Goal: Find contact information: Find contact information

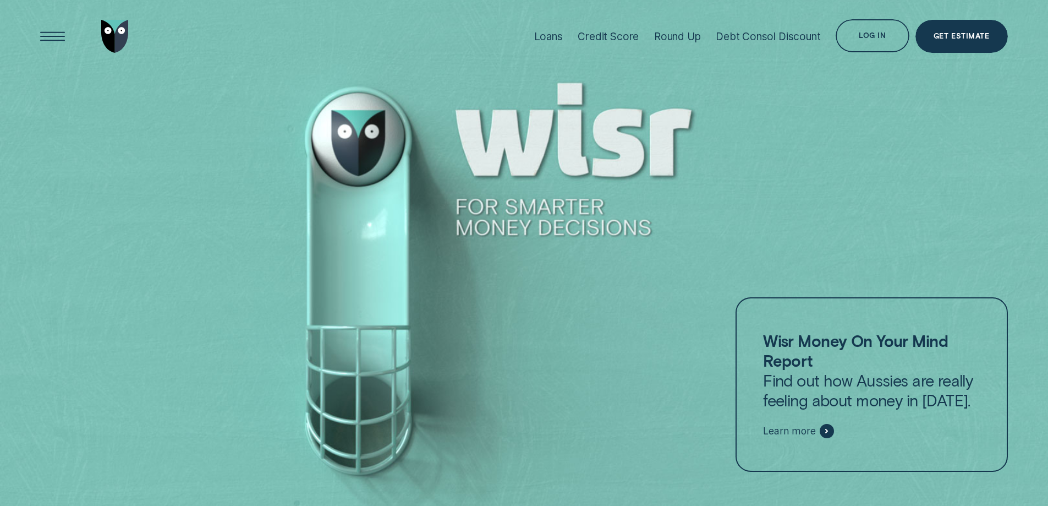
click at [870, 34] on div "Log in" at bounding box center [872, 37] width 27 height 7
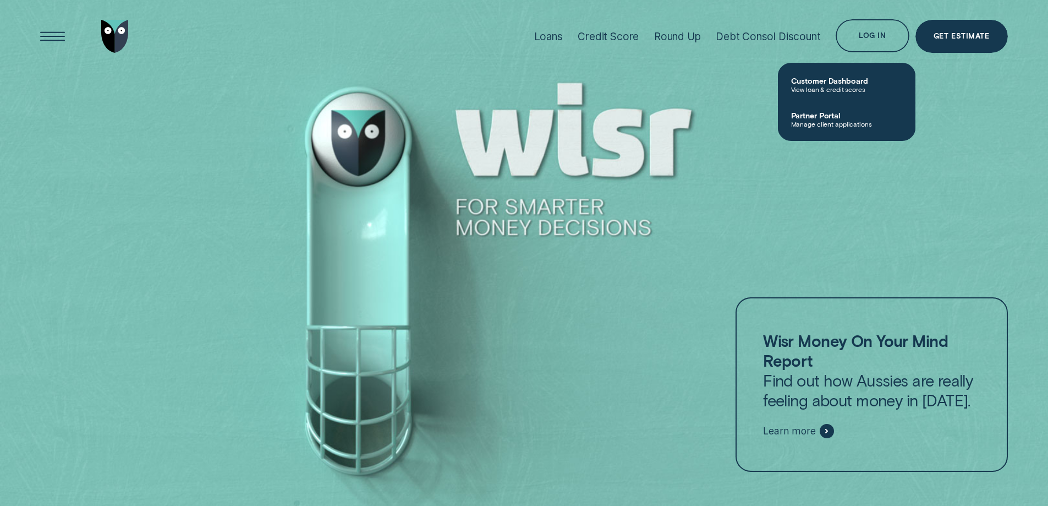
click at [821, 84] on span "Customer Dashboard" at bounding box center [846, 80] width 111 height 9
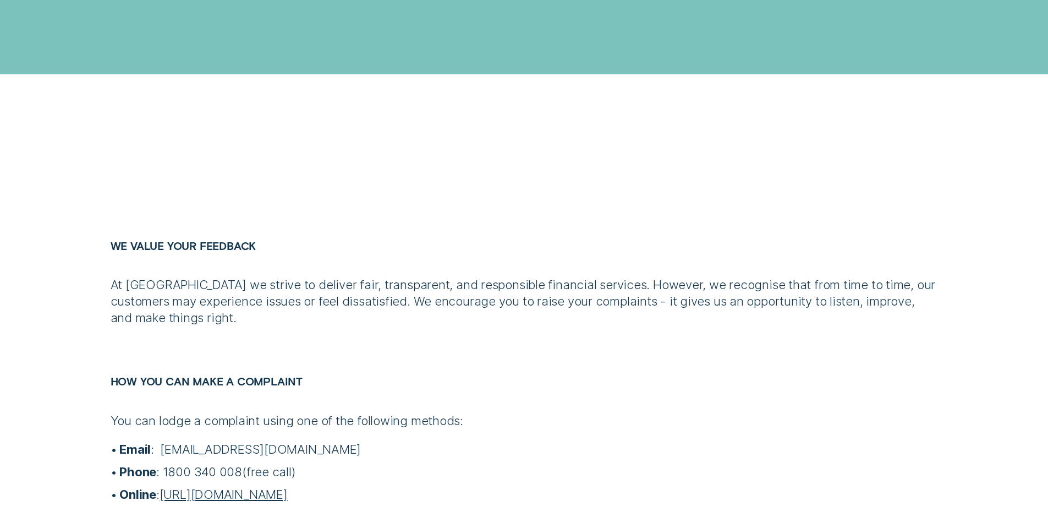
scroll to position [495, 0]
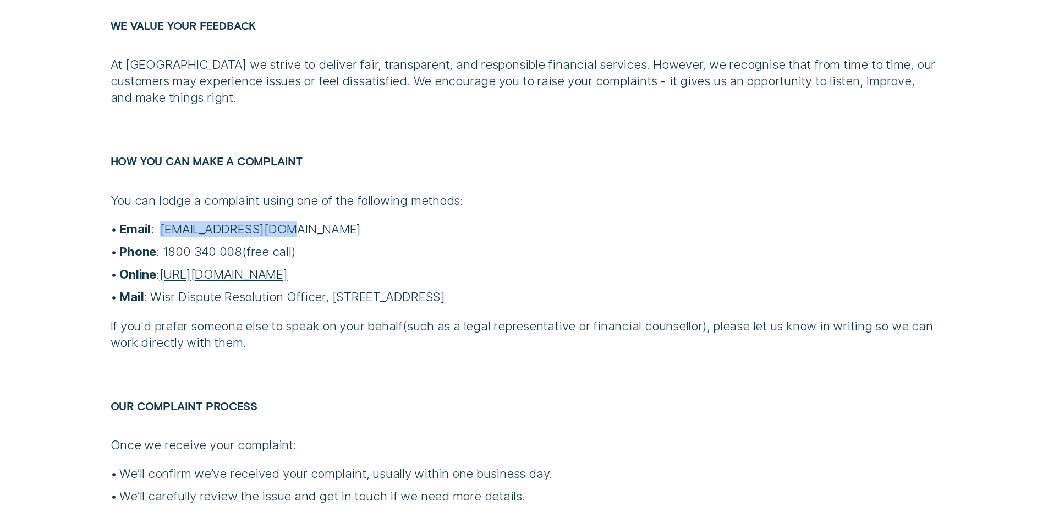
drag, startPoint x: 160, startPoint y: 227, endPoint x: 287, endPoint y: 233, distance: 127.2
click at [287, 233] on p "Email : contact@wisr.com.au" at bounding box center [528, 229] width 818 height 17
copy p "contact@wisr.com.au"
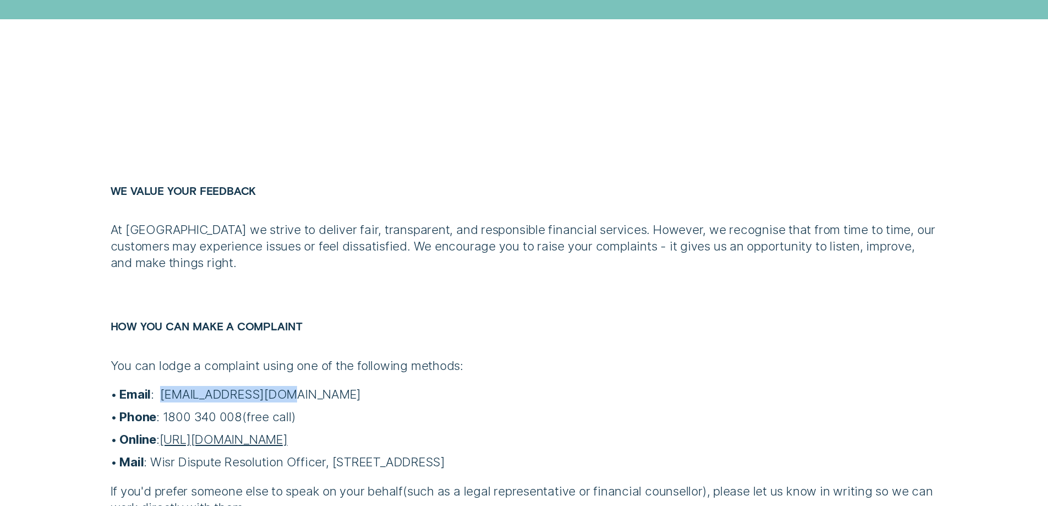
scroll to position [220, 0]
